Goal: Transaction & Acquisition: Subscribe to service/newsletter

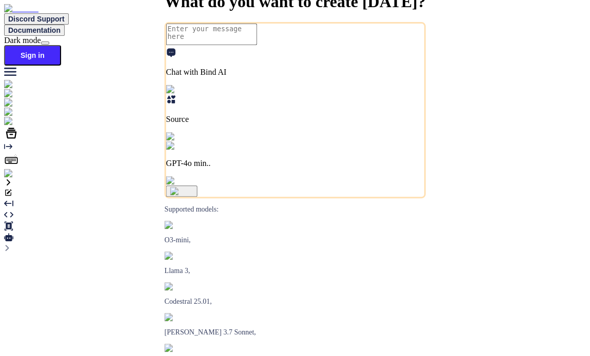
click at [14, 178] on img at bounding box center [18, 173] width 28 height 9
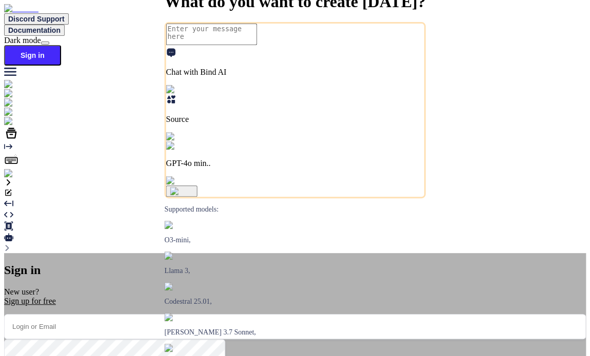
click at [116, 253] on div "Sign in New user? Sign up for free Remember me Forgot your password? Sign In or…" at bounding box center [295, 359] width 582 height 213
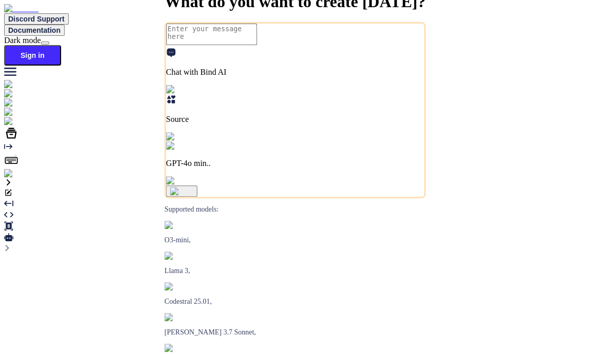
click at [14, 178] on img at bounding box center [18, 173] width 28 height 9
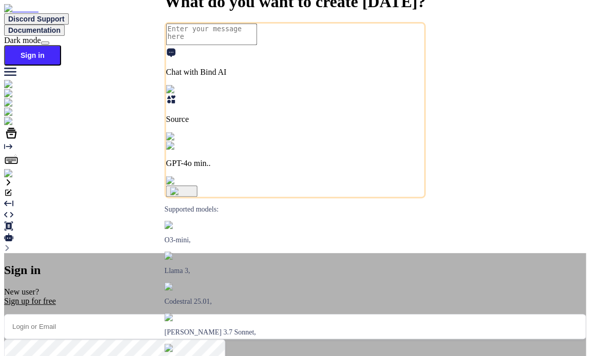
click at [463, 253] on div "Sign in New user? Sign up for free Remember me Forgot your password? Sign In or…" at bounding box center [295, 359] width 582 height 213
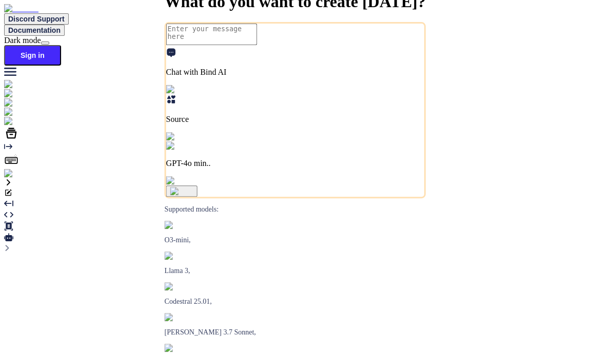
click at [21, 178] on img at bounding box center [18, 173] width 28 height 9
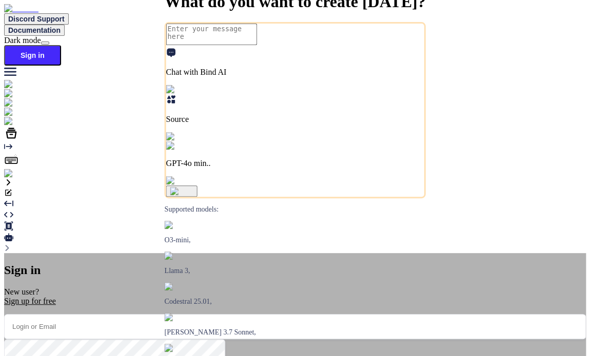
click at [247, 297] on div "Sign up for free" at bounding box center [295, 301] width 582 height 9
